Goal: Task Accomplishment & Management: Use online tool/utility

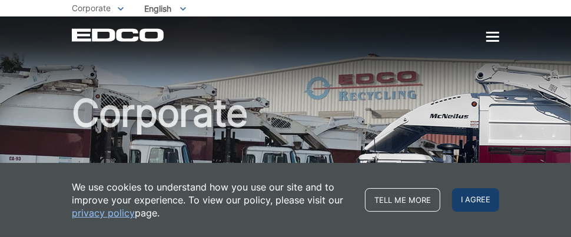
click at [486, 201] on span "I agree" at bounding box center [475, 200] width 47 height 24
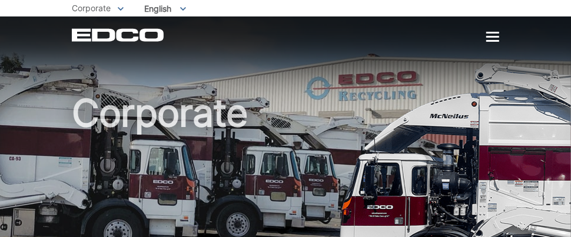
click at [492, 36] on div at bounding box center [492, 37] width 13 height 2
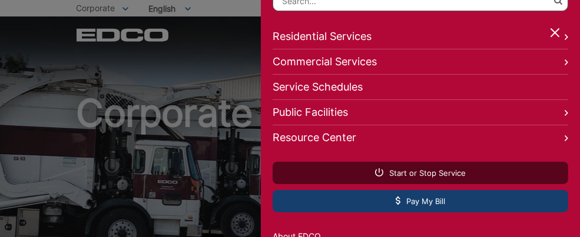
scroll to position [151, 0]
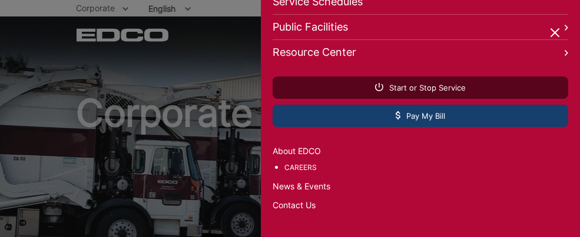
click at [414, 111] on span "Pay My Bill" at bounding box center [420, 116] width 49 height 11
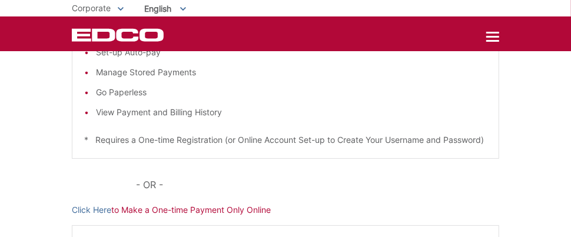
scroll to position [294, 0]
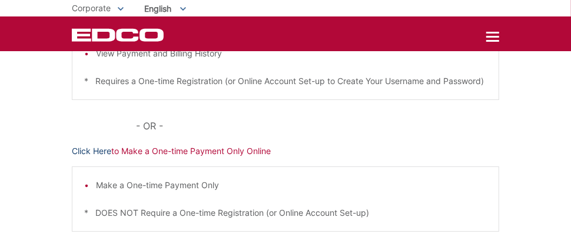
click at [87, 158] on link "Click Here" at bounding box center [91, 151] width 39 height 13
